Goal: Information Seeking & Learning: Learn about a topic

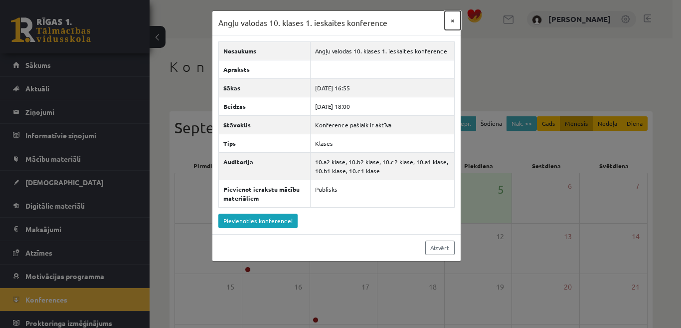
click at [448, 18] on button "×" at bounding box center [453, 20] width 16 height 19
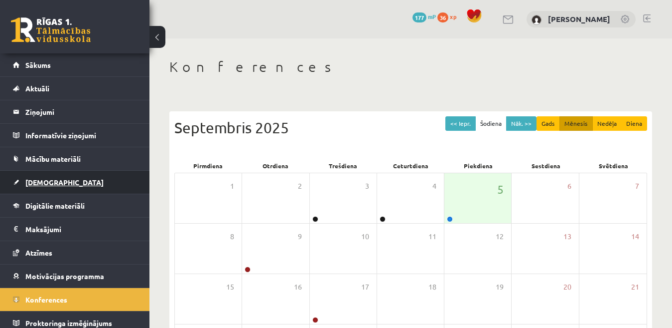
click at [64, 183] on link "[DEMOGRAPHIC_DATA]" at bounding box center [75, 181] width 124 height 23
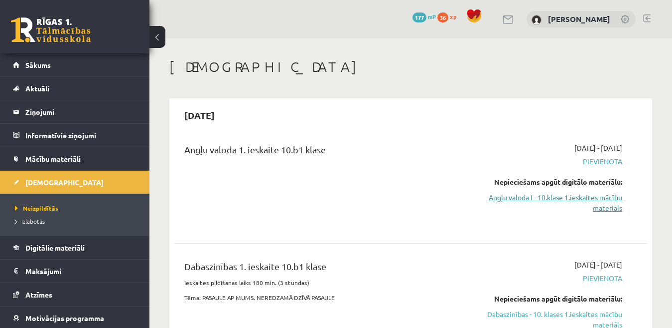
click at [598, 196] on link "Angļu valoda I - 10.klase 1.ieskaites mācību materiāls" at bounding box center [555, 202] width 136 height 21
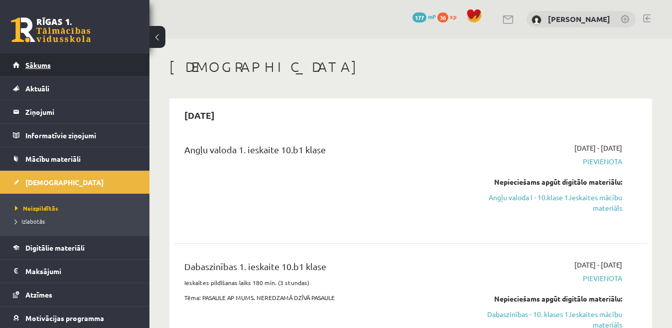
click at [72, 72] on link "Sākums" at bounding box center [75, 64] width 124 height 23
